Goal: Information Seeking & Learning: Learn about a topic

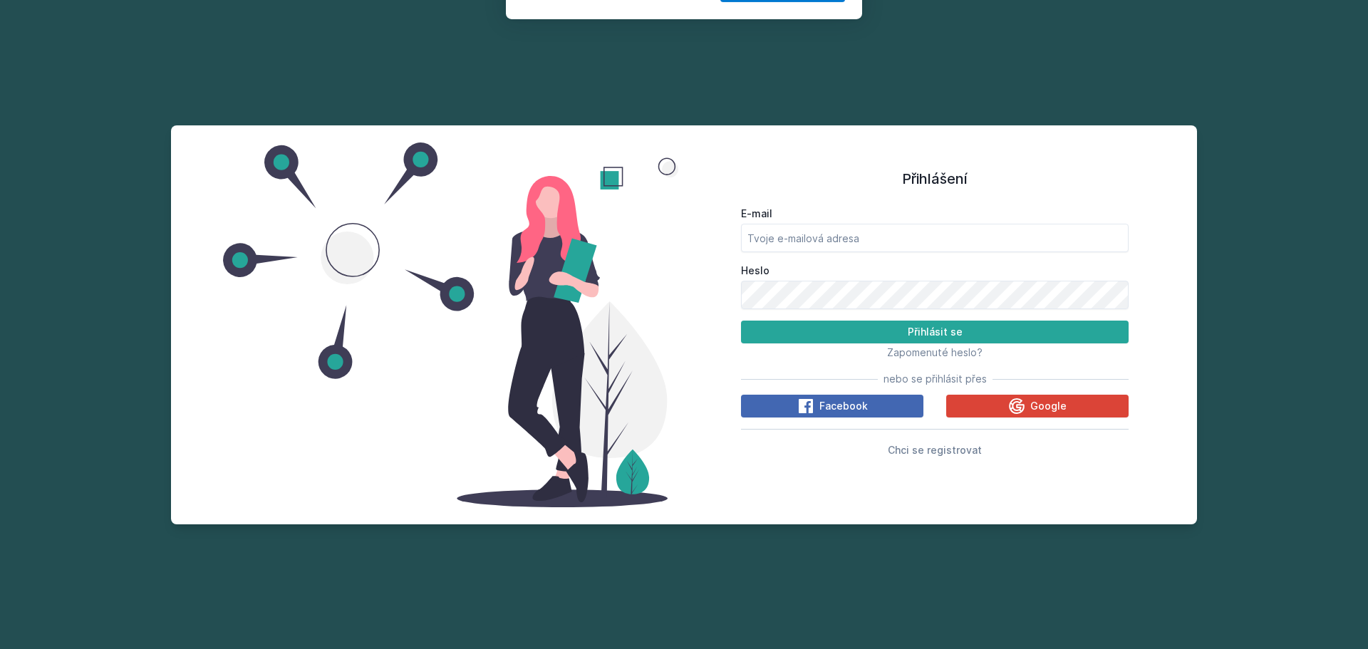
click at [692, 87] on button "Ne" at bounding box center [686, 92] width 51 height 36
click at [802, 249] on input "E-mail" at bounding box center [934, 238] width 387 height 28
type input "zahh00@vse.cz"
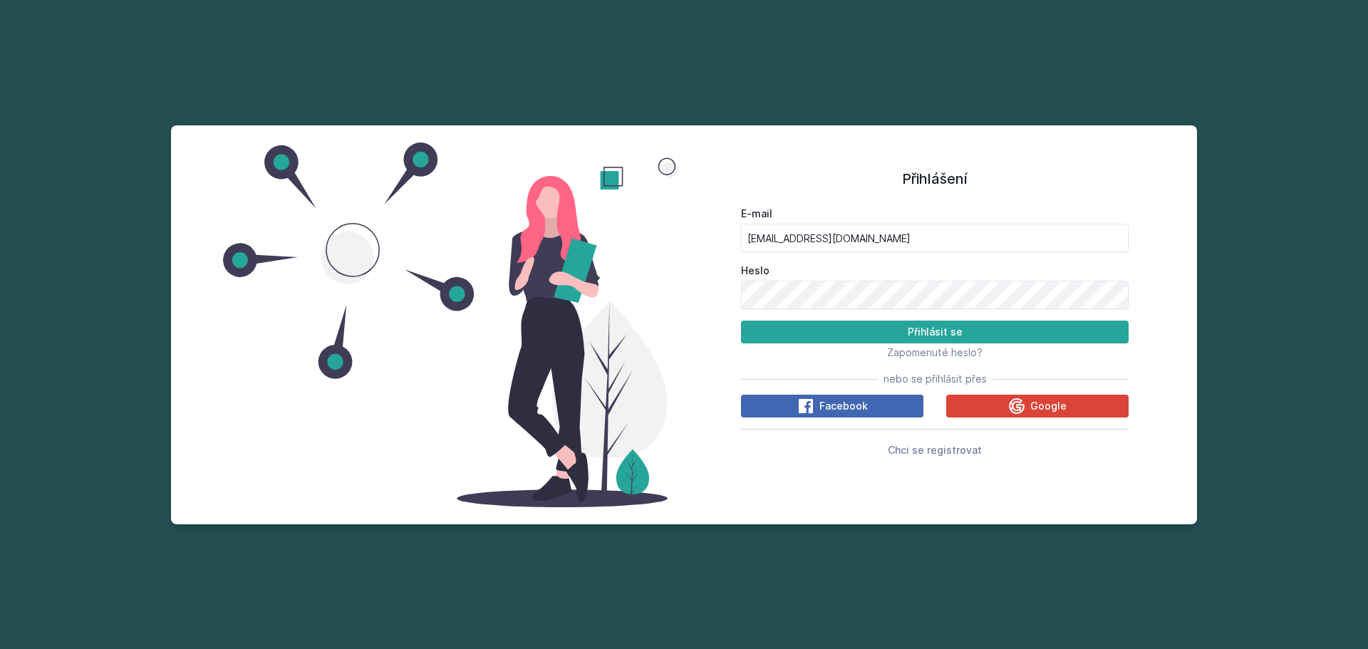
click at [1059, 175] on h1 "Přihlášení" at bounding box center [934, 178] width 387 height 21
click at [741, 321] on button "Přihlásit se" at bounding box center [934, 332] width 387 height 23
click at [595, 264] on div "Přihlášení E-mail zahh00@vse.cz Heslo Přihlásit se Zapomenuté heslo? nebo se př…" at bounding box center [684, 324] width 1026 height 399
click at [741, 321] on button "Přihlásit se" at bounding box center [934, 332] width 387 height 23
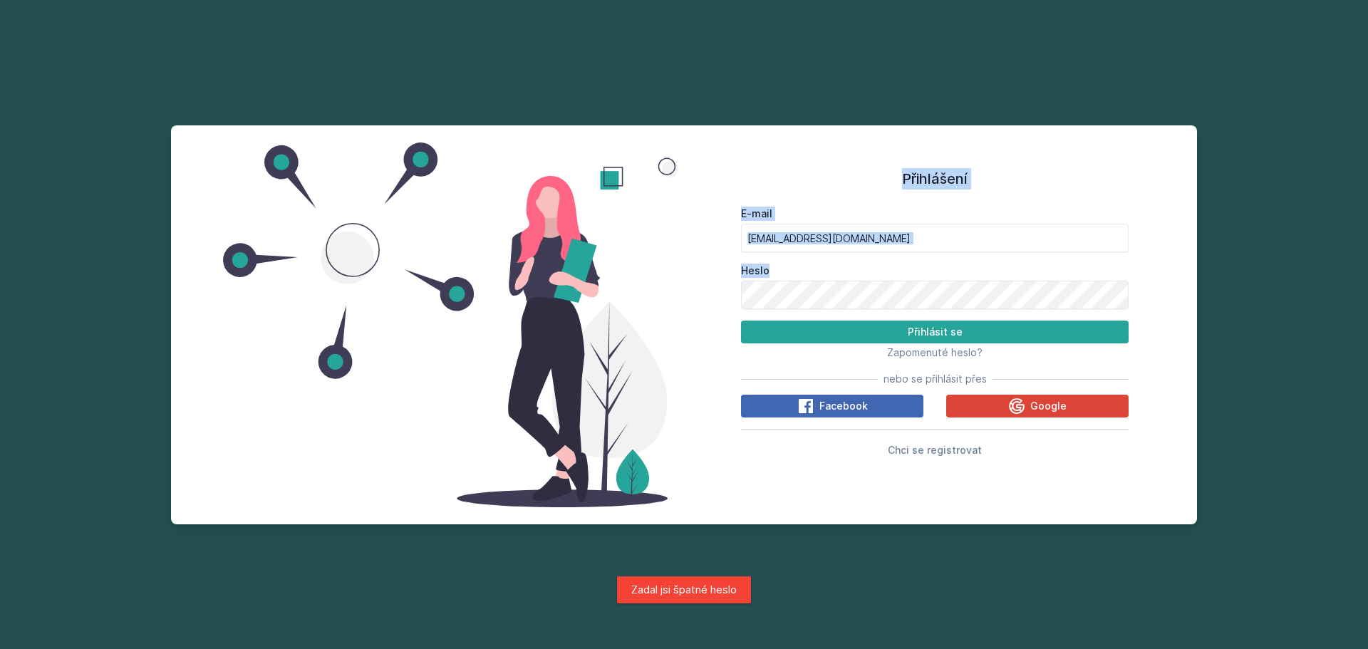
click at [870, 293] on div "Přihlášení E-mail zahh00@vse.cz Heslo Přihlásit se Zapomenuté heslo? nebo se př…" at bounding box center [684, 324] width 1026 height 399
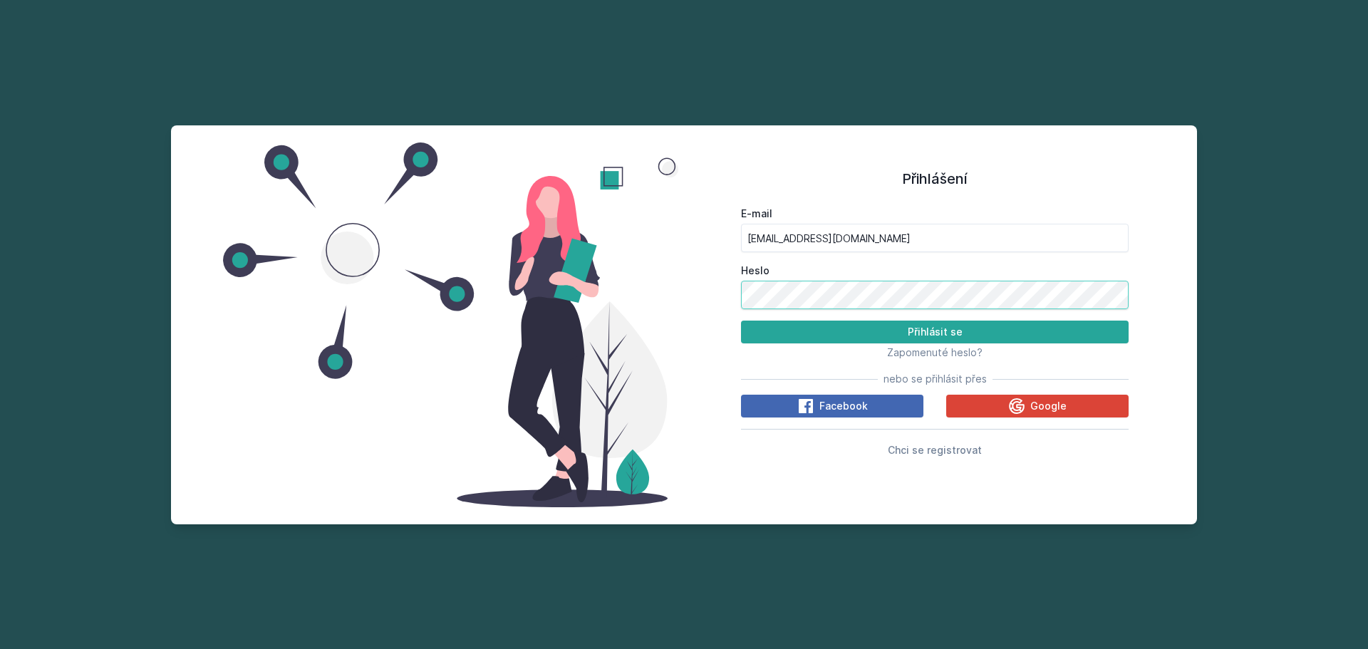
click at [741, 321] on button "Přihlásit se" at bounding box center [934, 332] width 387 height 23
click at [869, 399] on button "Facebook" at bounding box center [832, 406] width 182 height 23
click at [669, 299] on div "Přihlášení E-mail zahh00@vse.cz Heslo Přihlásit se Zapomenuté heslo? nebo se př…" at bounding box center [684, 324] width 1026 height 399
click at [788, 226] on input "E-mail" at bounding box center [934, 238] width 387 height 28
click at [766, 239] on input "E-mail" at bounding box center [934, 238] width 387 height 28
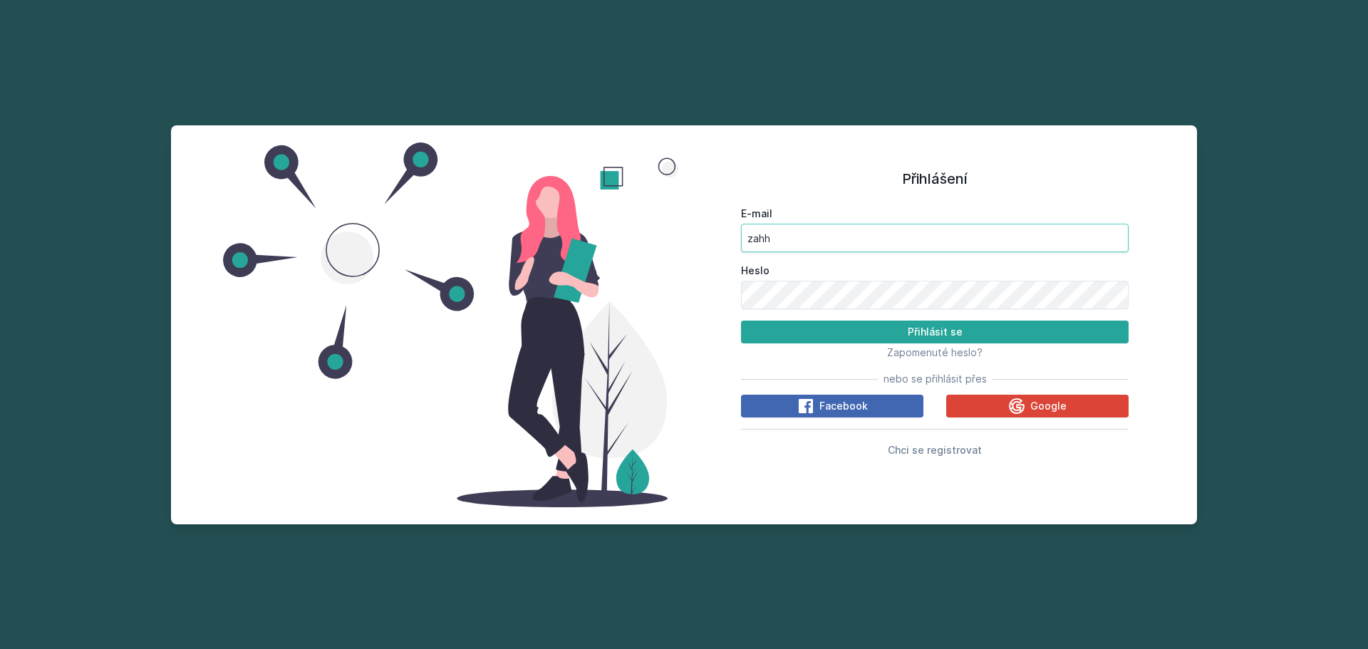
type input "[EMAIL_ADDRESS][DOMAIN_NAME]"
click at [741, 321] on button "Přihlásit se" at bounding box center [934, 332] width 387 height 23
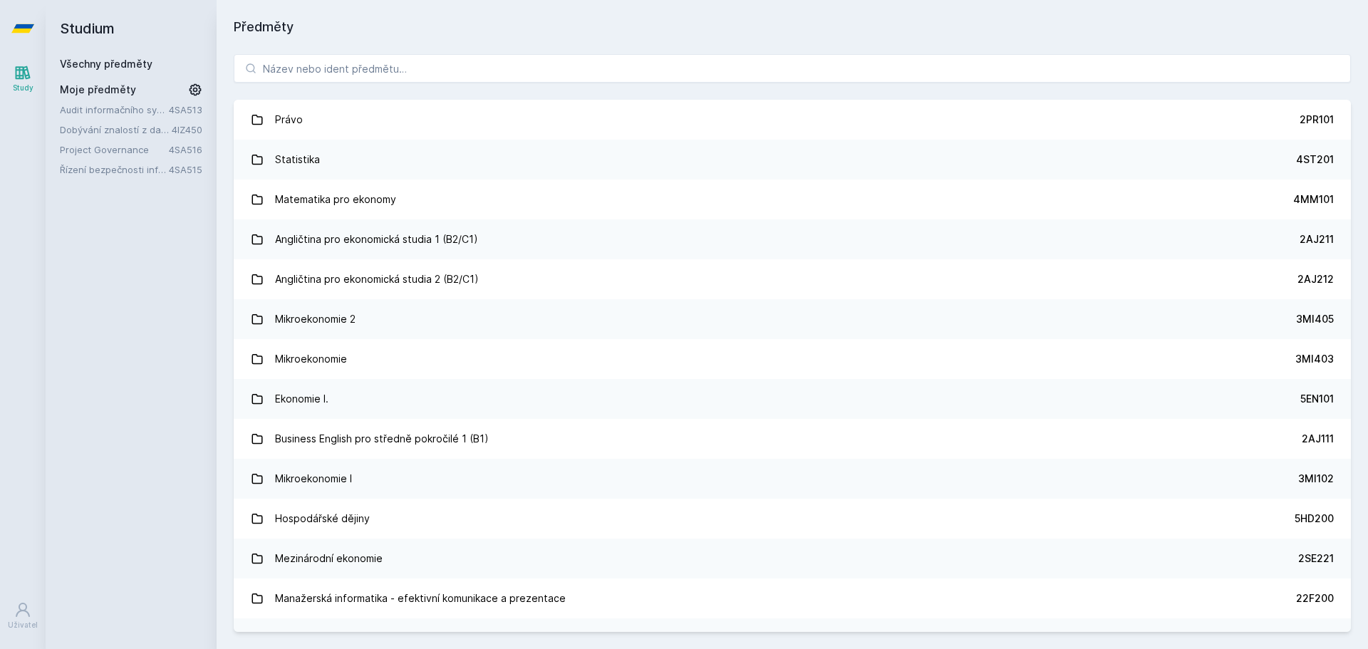
click at [94, 107] on link "Audit informačního systému" at bounding box center [114, 110] width 109 height 14
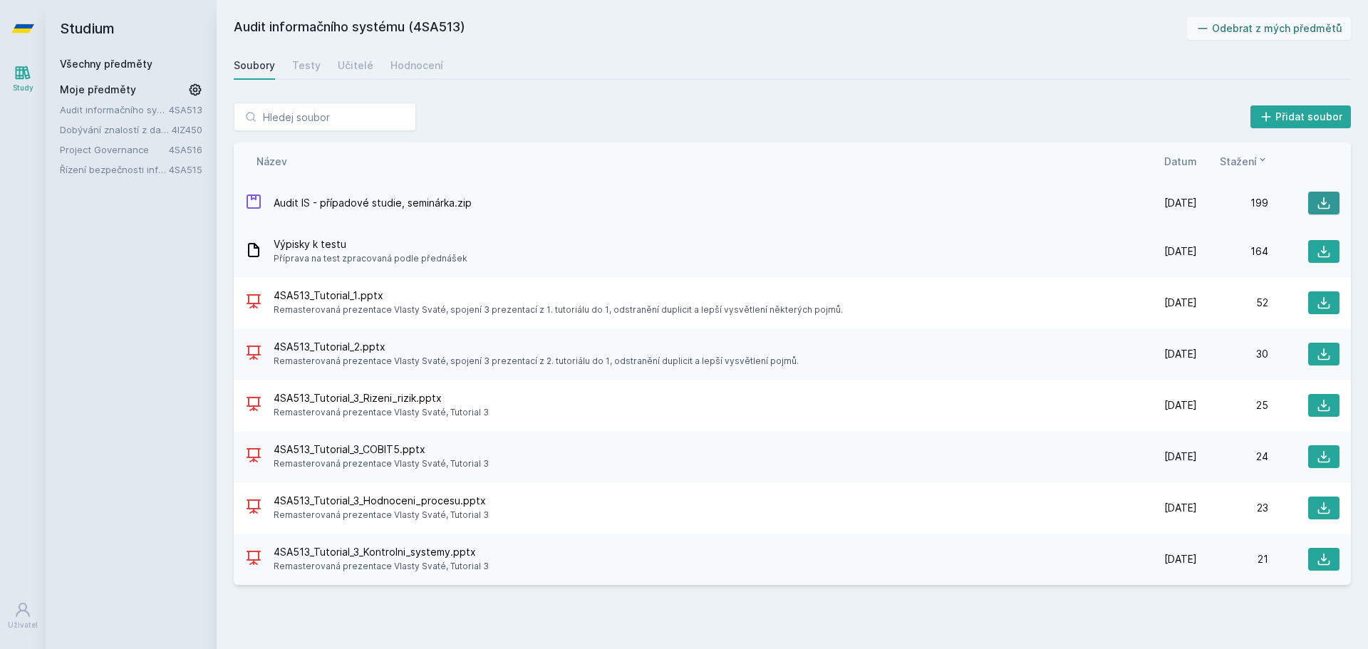
click at [1332, 200] on button at bounding box center [1323, 203] width 31 height 23
click at [422, 512] on span "Remasterovaná prezentace Vlasty Svaté, Tutorial 3" at bounding box center [381, 515] width 215 height 14
drag, startPoint x: 71, startPoint y: 340, endPoint x: 422, endPoint y: 18, distance: 476.9
click at [71, 340] on div "Studium Všechny předměty Moje předměty Audit informačního systému 4SA513 Dobývá…" at bounding box center [131, 324] width 171 height 649
click at [303, 77] on link "Testy" at bounding box center [306, 65] width 28 height 28
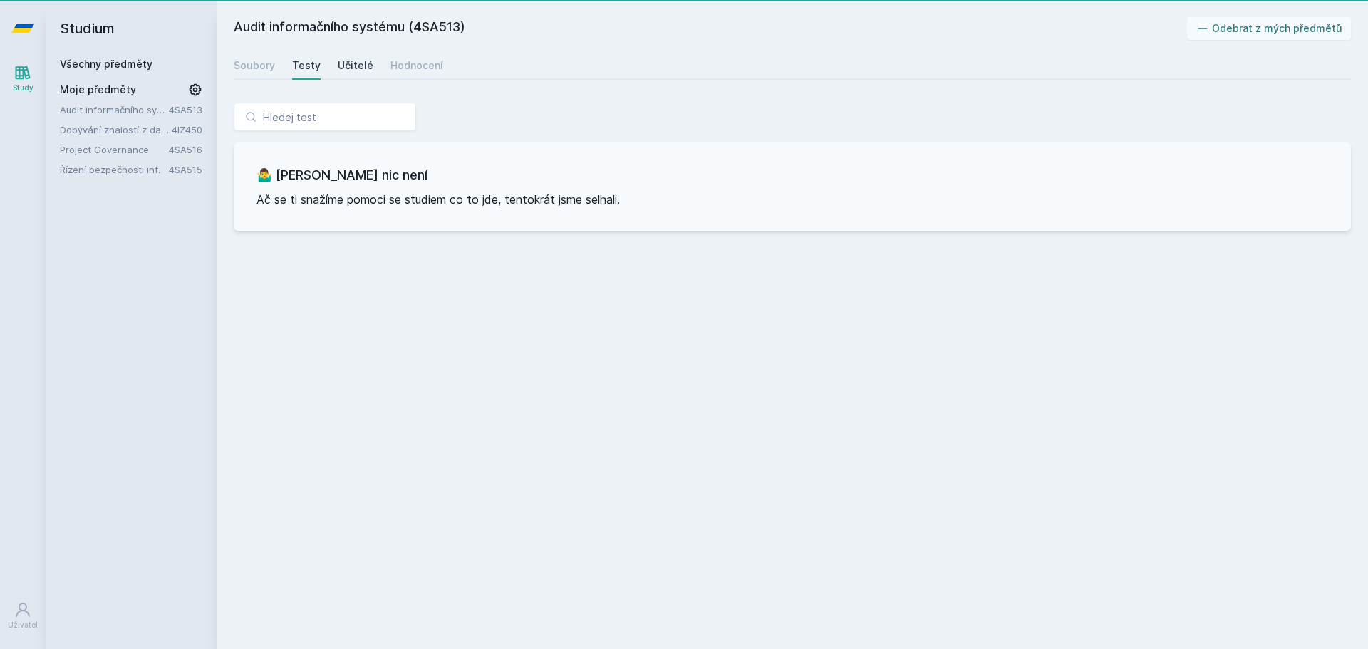
click at [345, 77] on link "Učitelé" at bounding box center [356, 65] width 36 height 28
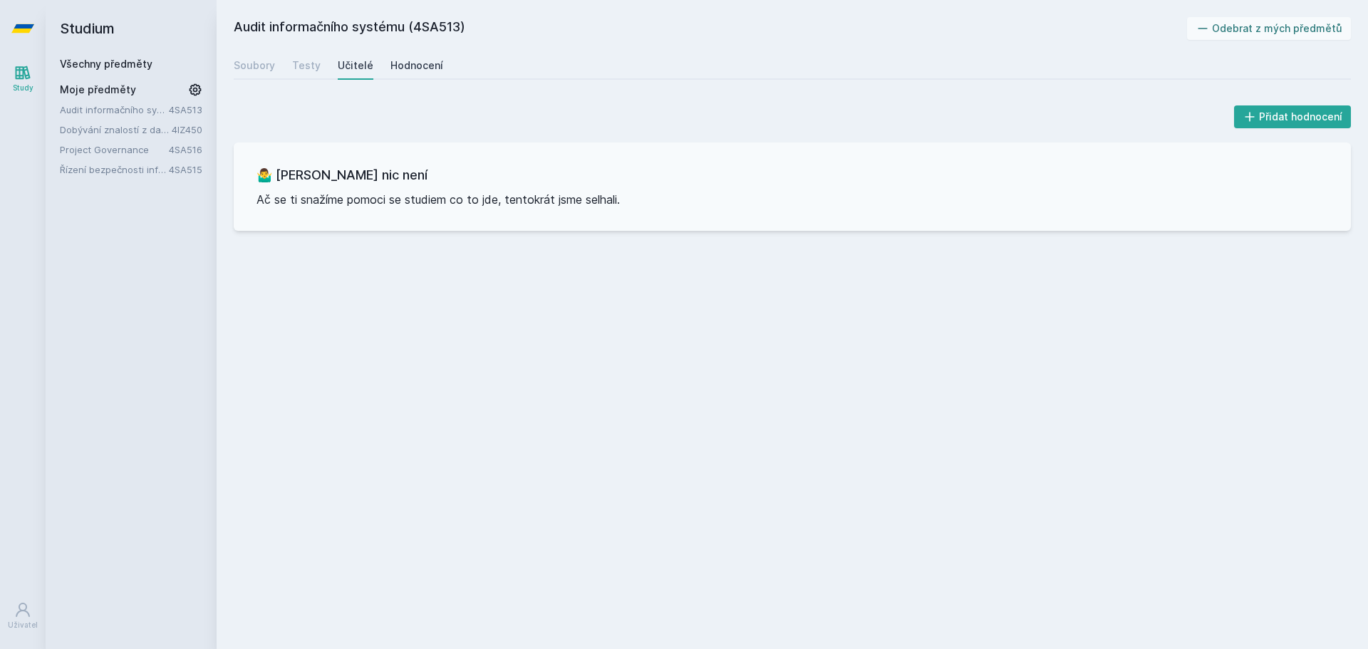
click at [400, 72] on div "Hodnocení" at bounding box center [416, 65] width 53 height 14
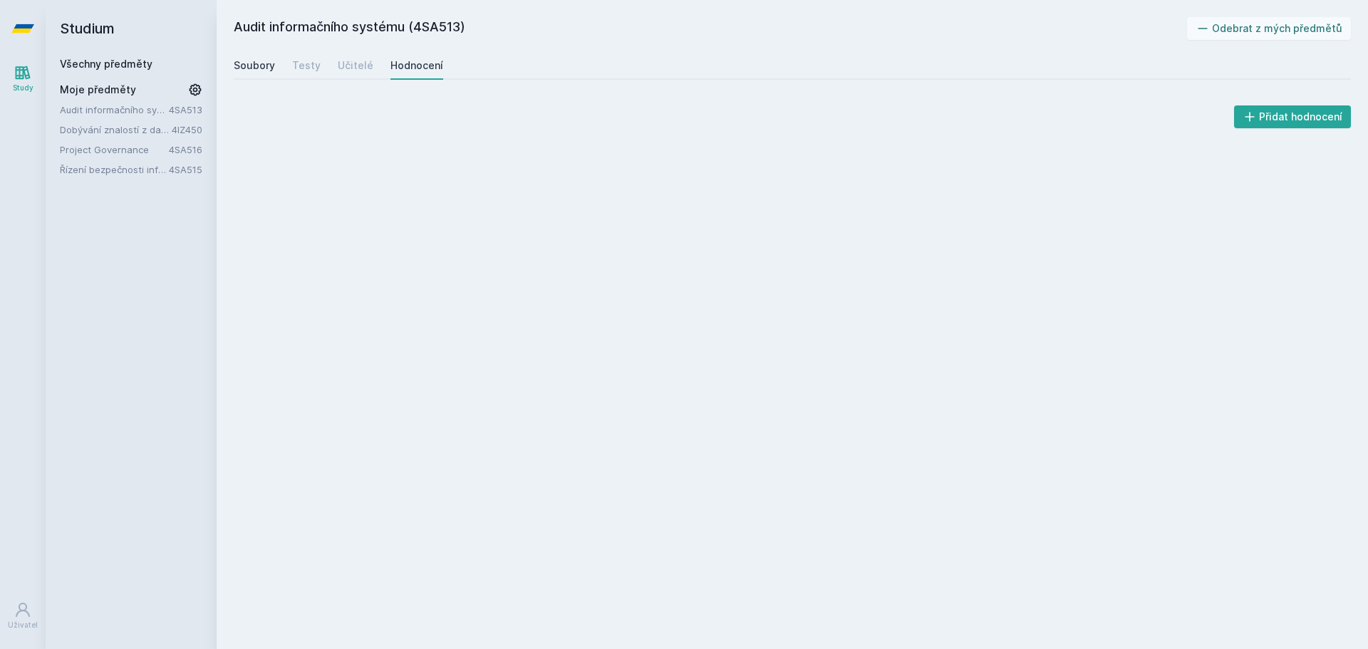
click at [251, 69] on div "Soubory" at bounding box center [254, 65] width 41 height 14
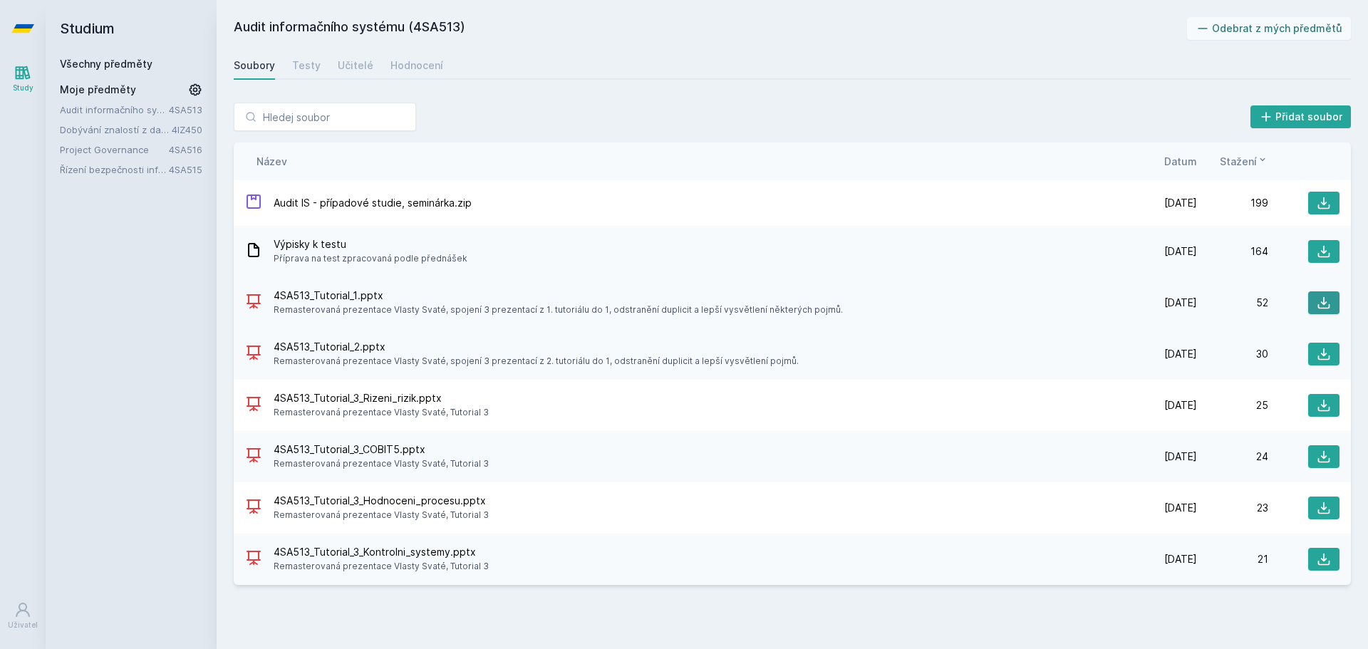
click at [1321, 293] on button at bounding box center [1323, 302] width 31 height 23
